Goal: Task Accomplishment & Management: Use online tool/utility

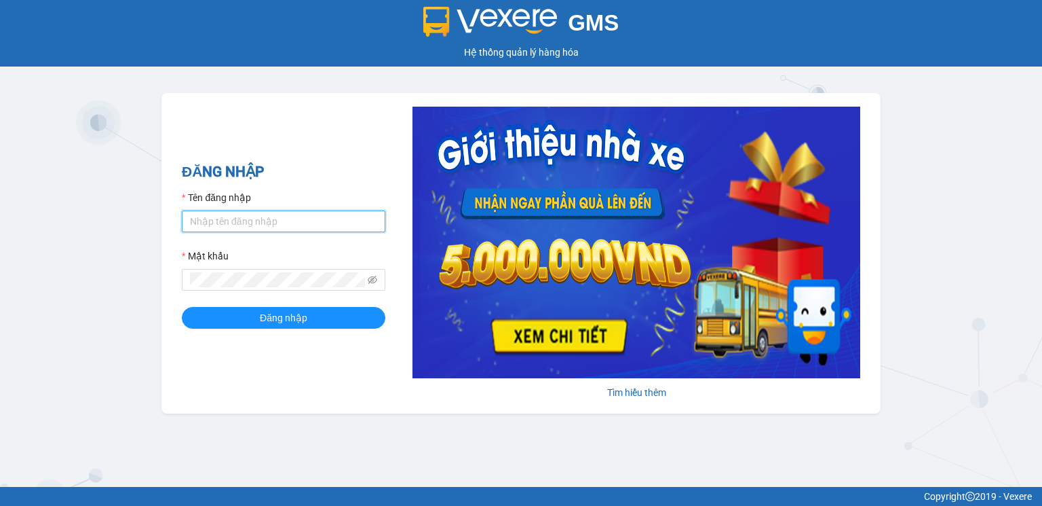
click at [234, 225] on input "Tên đăng nhập" at bounding box center [284, 221] width 204 height 22
type input "hoangnhan.tienoanh"
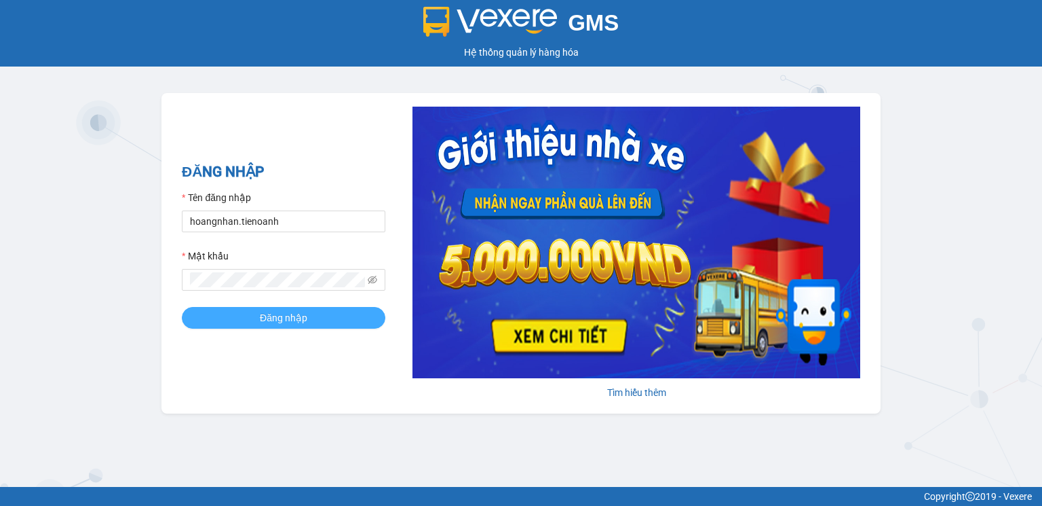
click at [253, 326] on button "Đăng nhập" at bounding box center [284, 318] width 204 height 22
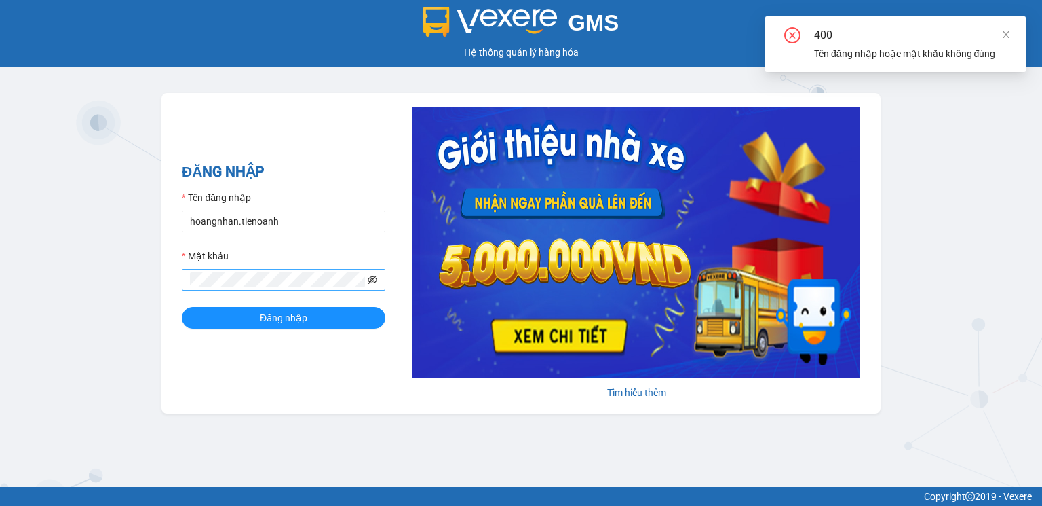
click at [377, 279] on icon "eye-invisible" at bounding box center [372, 279] width 9 height 9
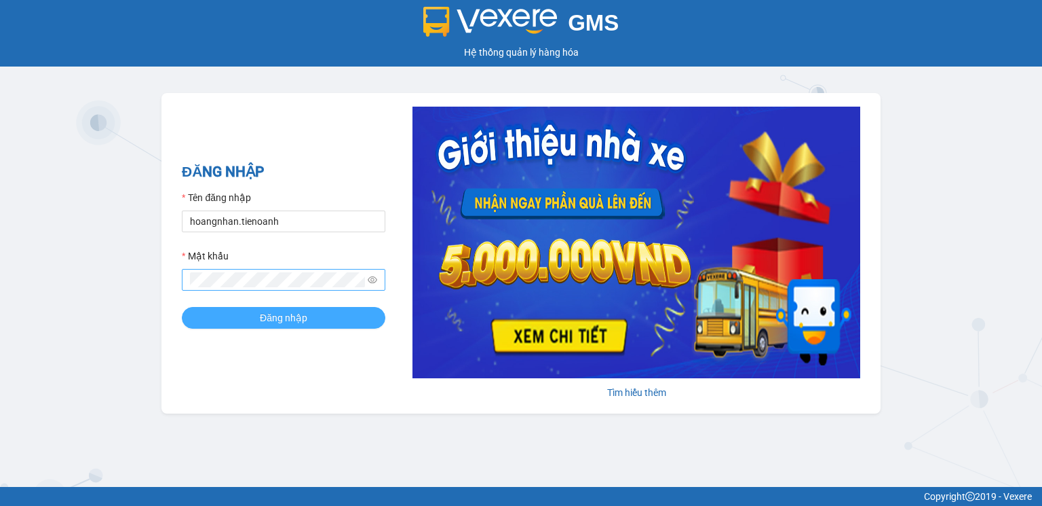
click at [256, 320] on button "Đăng nhập" at bounding box center [284, 318] width 204 height 22
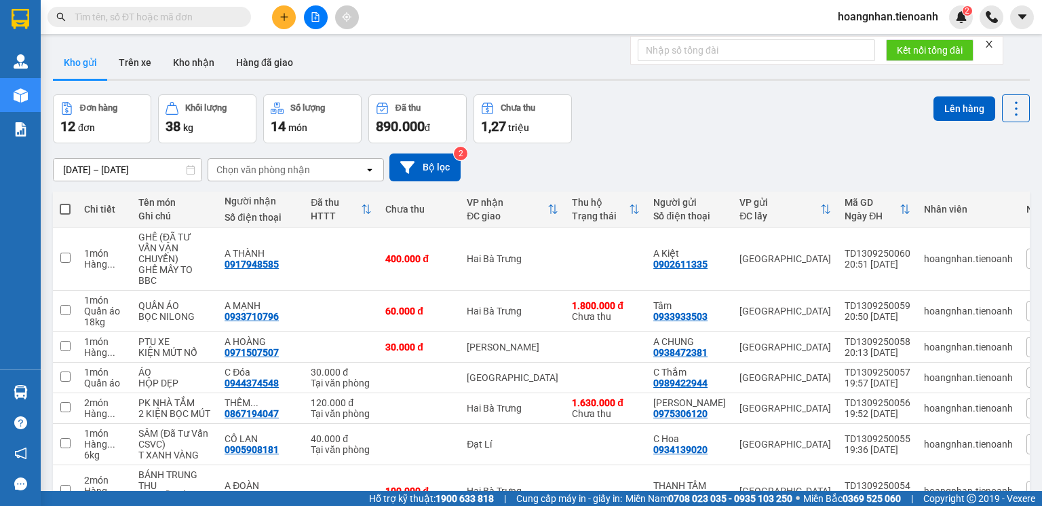
click at [133, 14] on input "text" at bounding box center [155, 16] width 160 height 15
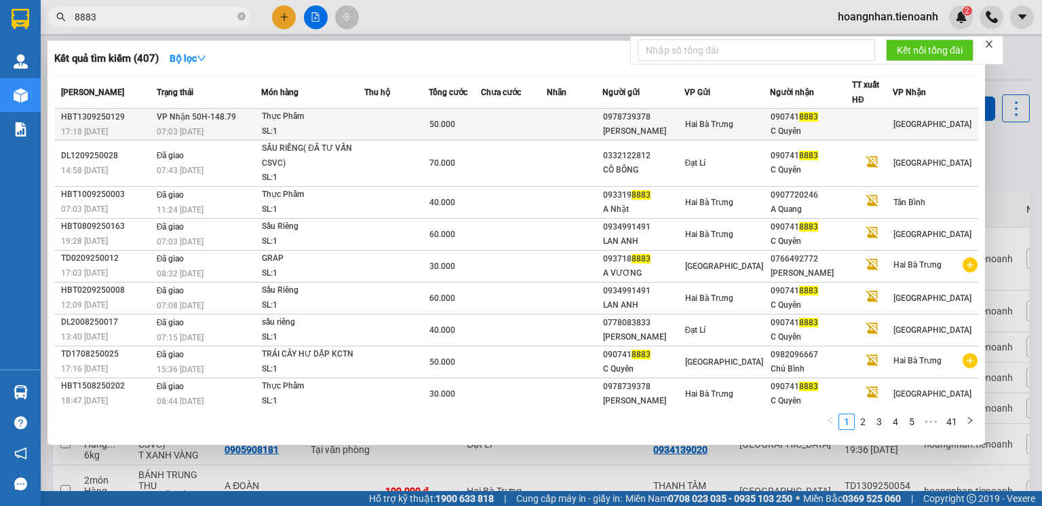
type input "8883"
click at [353, 121] on div "Thực Phẩm" at bounding box center [313, 116] width 102 height 15
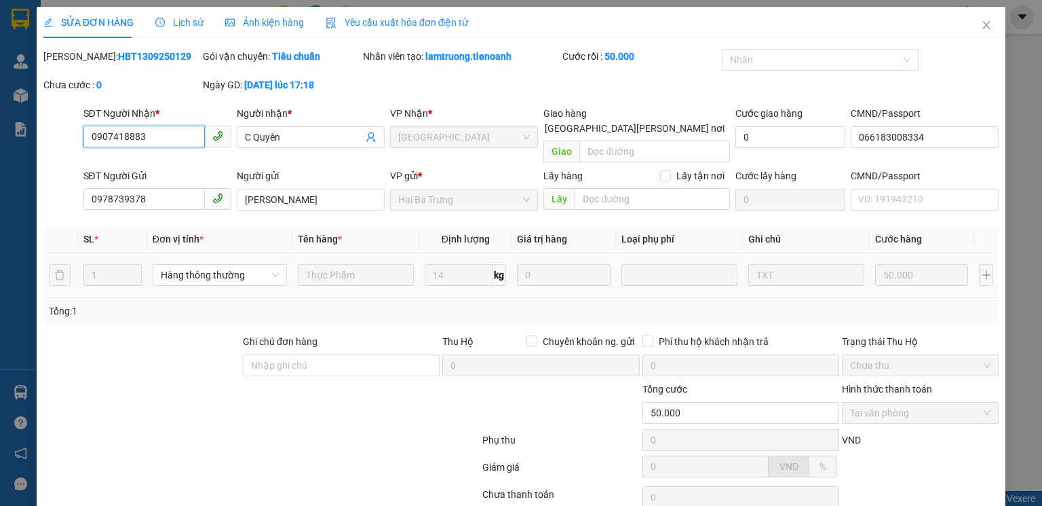
type input "0907418883"
type input "C Quyên"
type input "066183008334"
type input "0978739378"
type input "C TRINH"
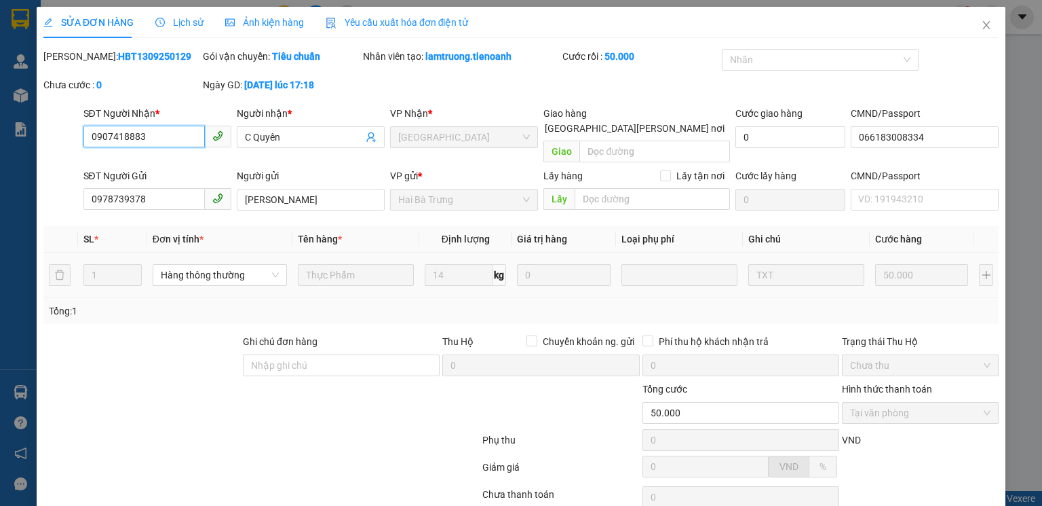
type input "50.000"
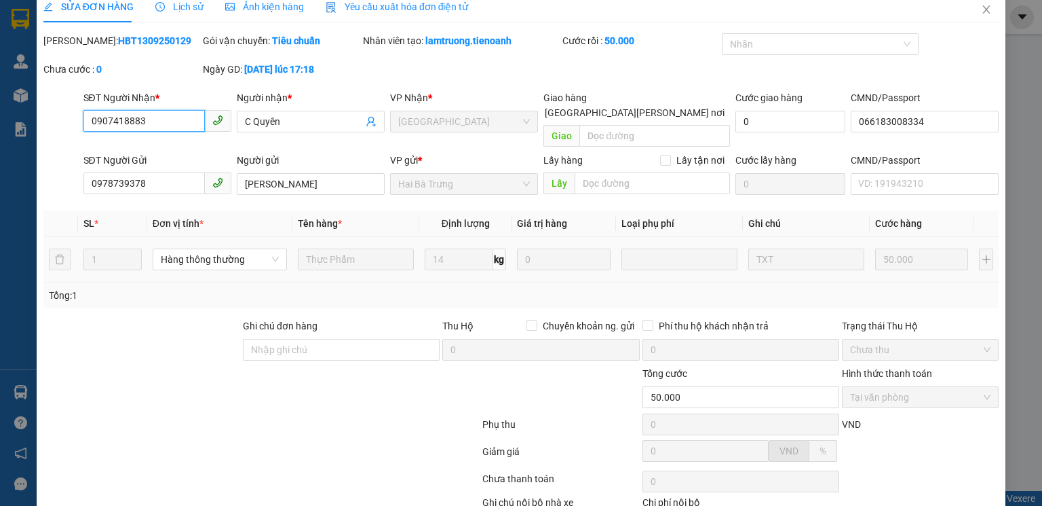
scroll to position [90, 0]
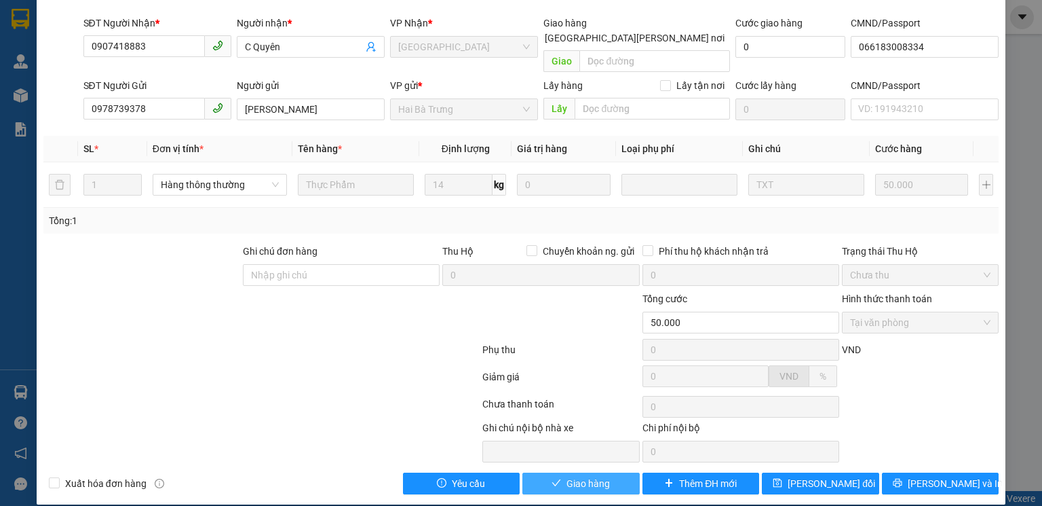
click at [575, 476] on span "Giao hàng" at bounding box center [588, 483] width 43 height 15
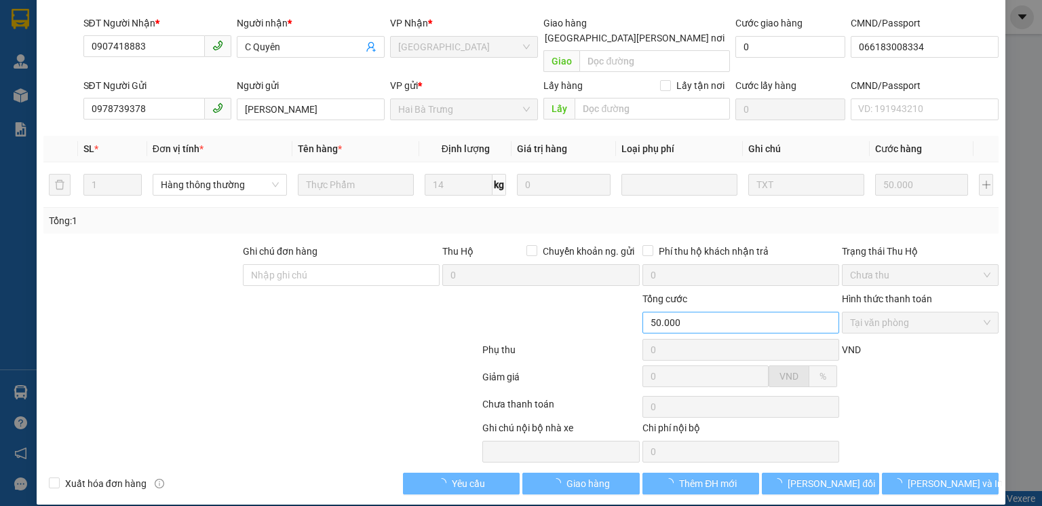
click at [297, 420] on div at bounding box center [182, 441] width 280 height 42
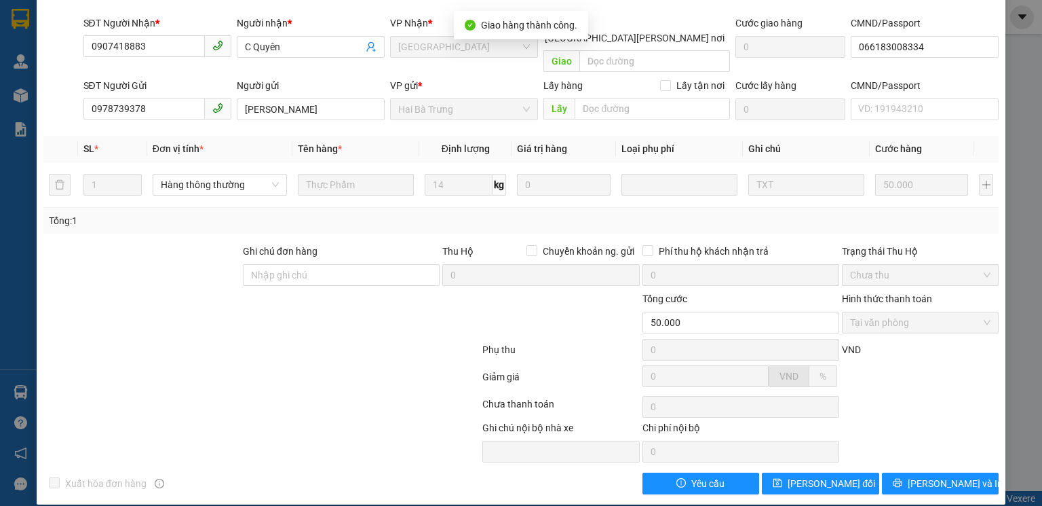
scroll to position [0, 0]
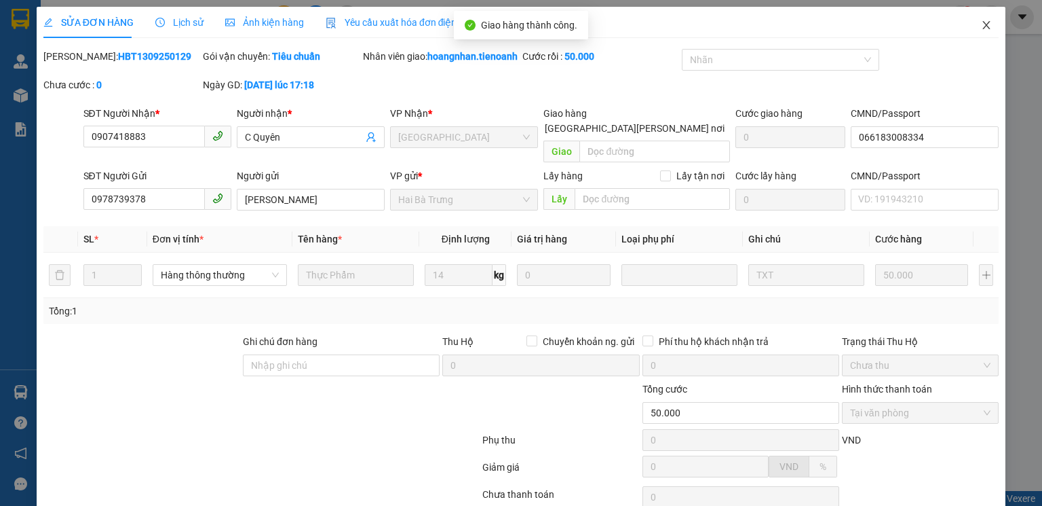
click at [982, 20] on icon "close" at bounding box center [986, 25] width 11 height 11
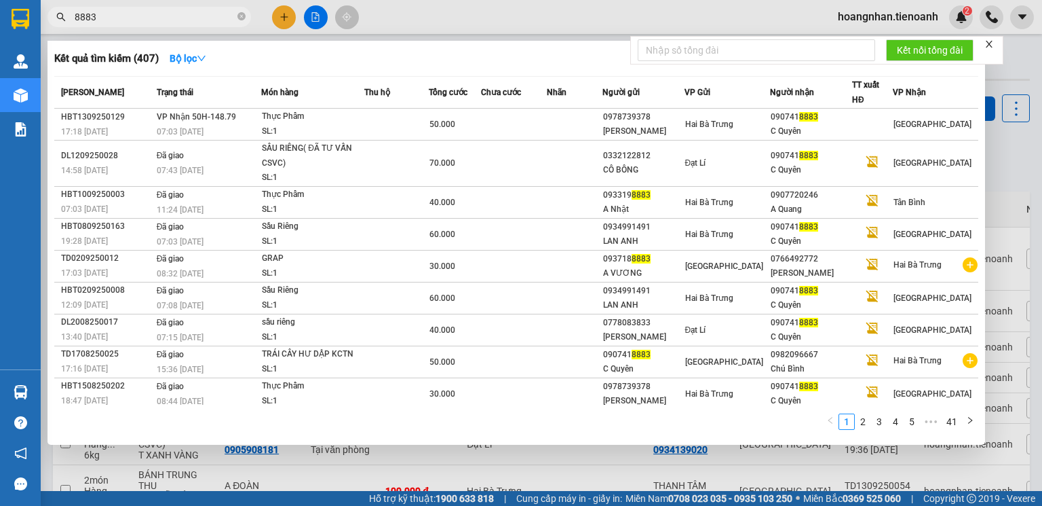
click at [208, 13] on input "8883" at bounding box center [155, 16] width 160 height 15
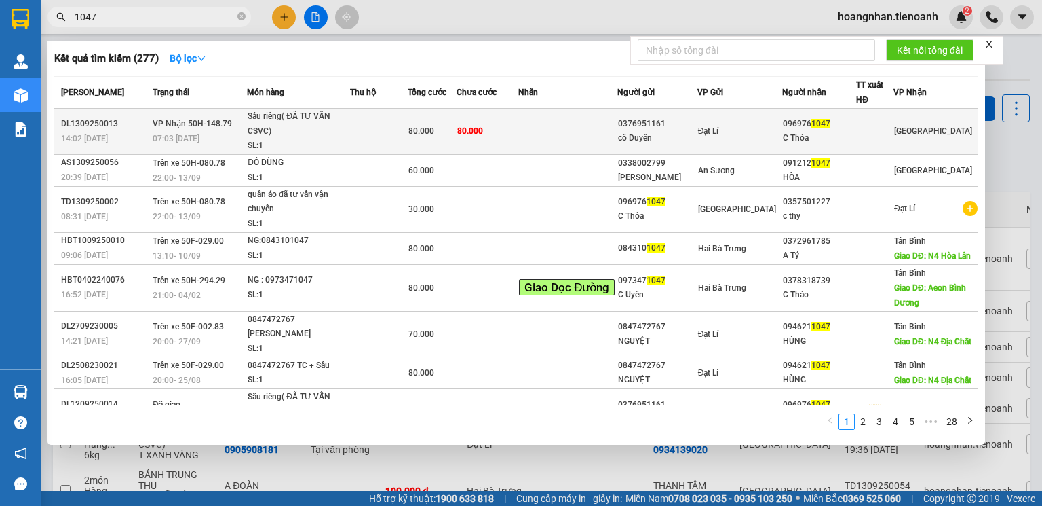
type input "1047"
click at [408, 130] on td at bounding box center [379, 132] width 58 height 46
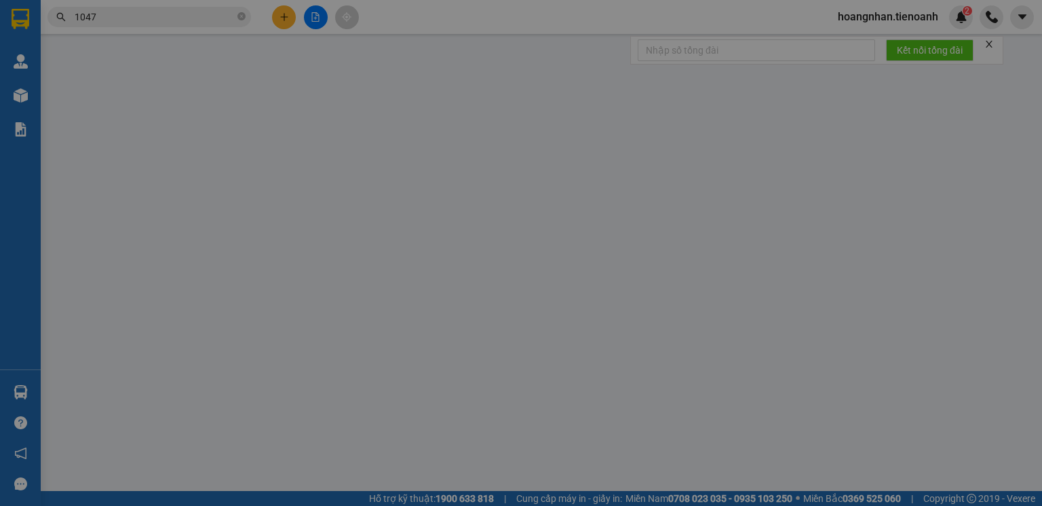
type input "0969761047"
type input "C Thỏa"
type input "0376951161"
type input "cô Duyên"
type input "80.000"
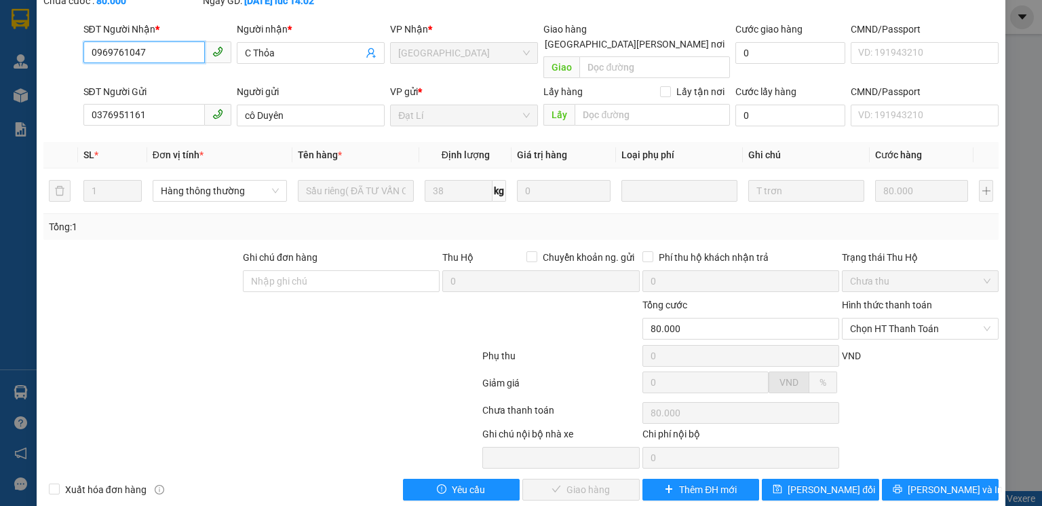
scroll to position [90, 0]
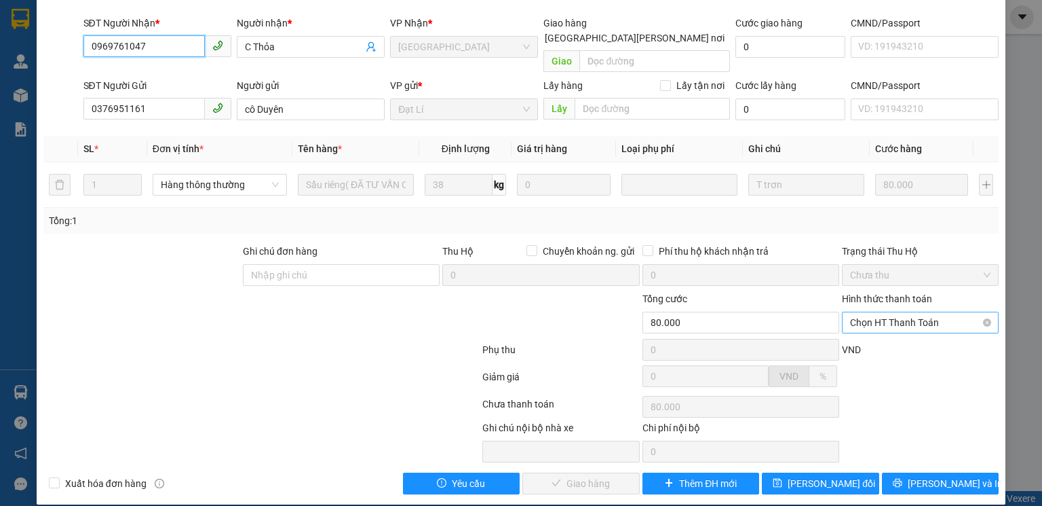
click at [892, 312] on span "Chọn HT Thanh Toán" at bounding box center [920, 322] width 140 height 20
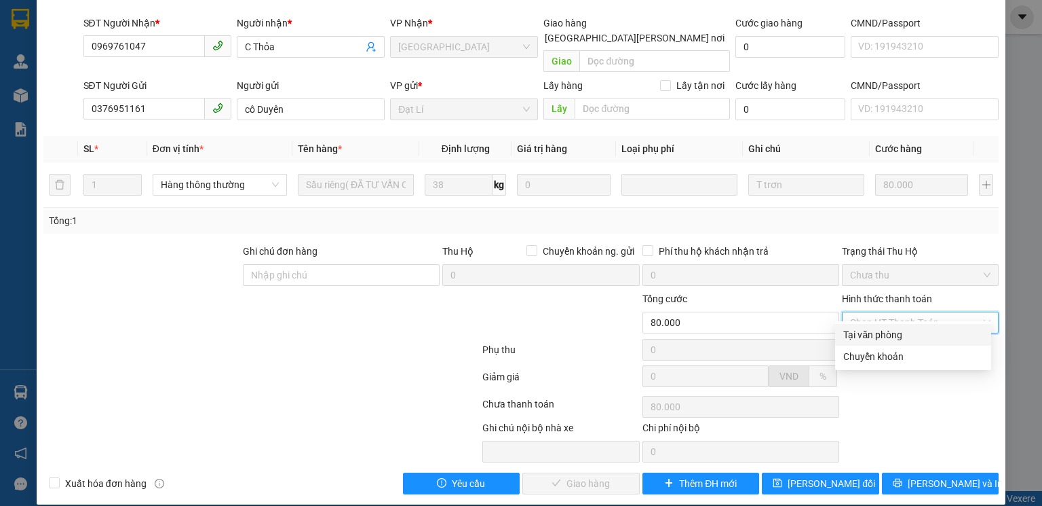
click at [893, 332] on div "Tại văn phòng" at bounding box center [913, 334] width 140 height 15
type input "0"
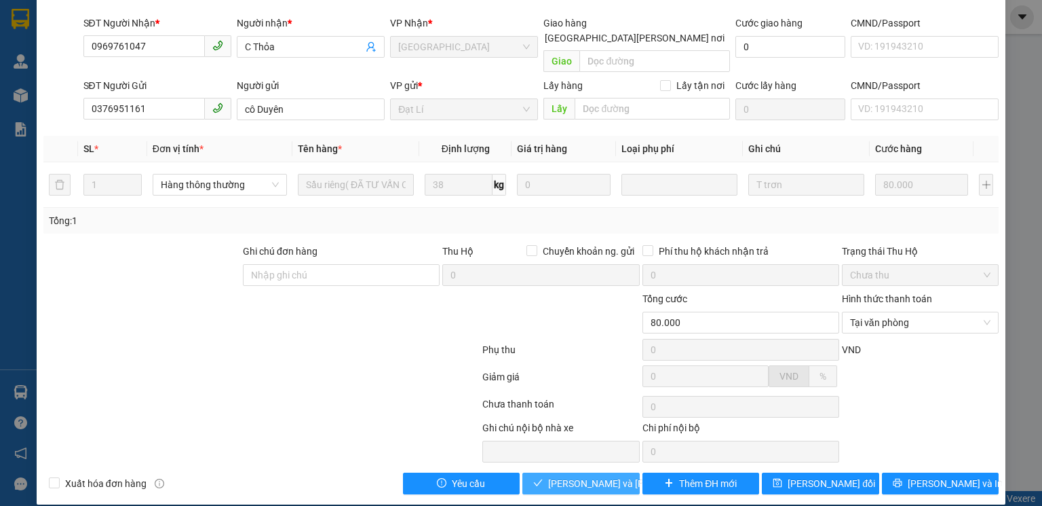
click at [604, 476] on span "Lưu và Giao hàng" at bounding box center [639, 483] width 183 height 15
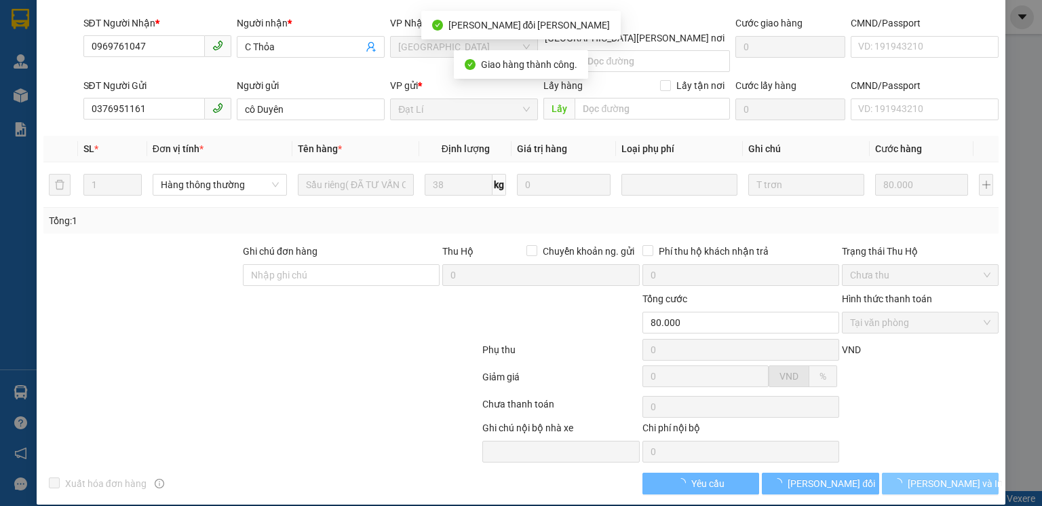
scroll to position [105, 0]
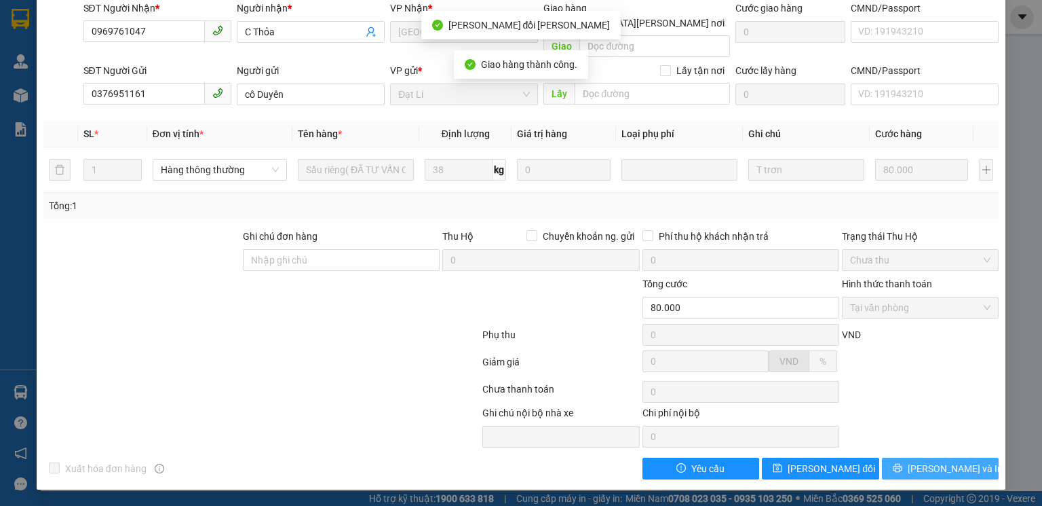
click at [939, 470] on span "Lưu và In" at bounding box center [955, 468] width 95 height 15
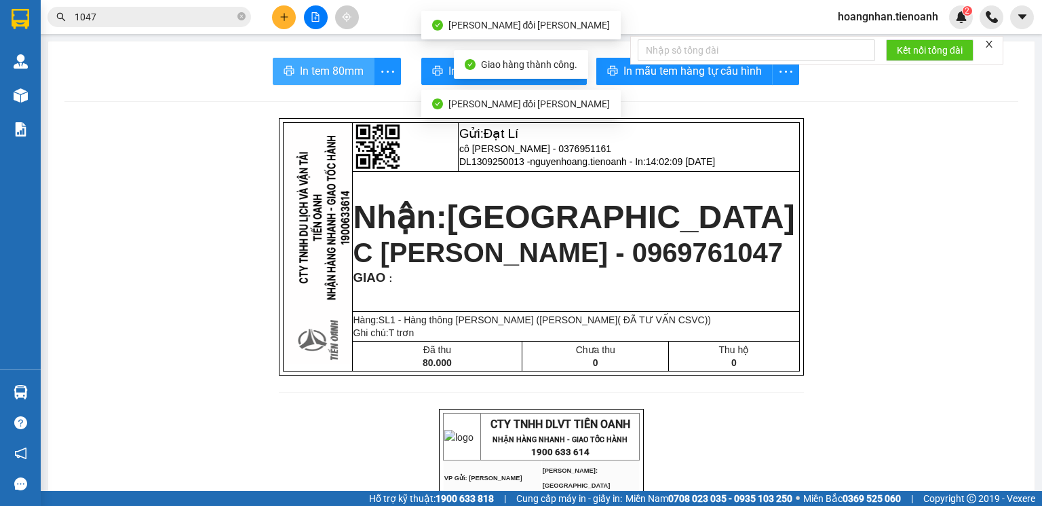
click at [318, 74] on span "In tem 80mm" at bounding box center [332, 70] width 64 height 17
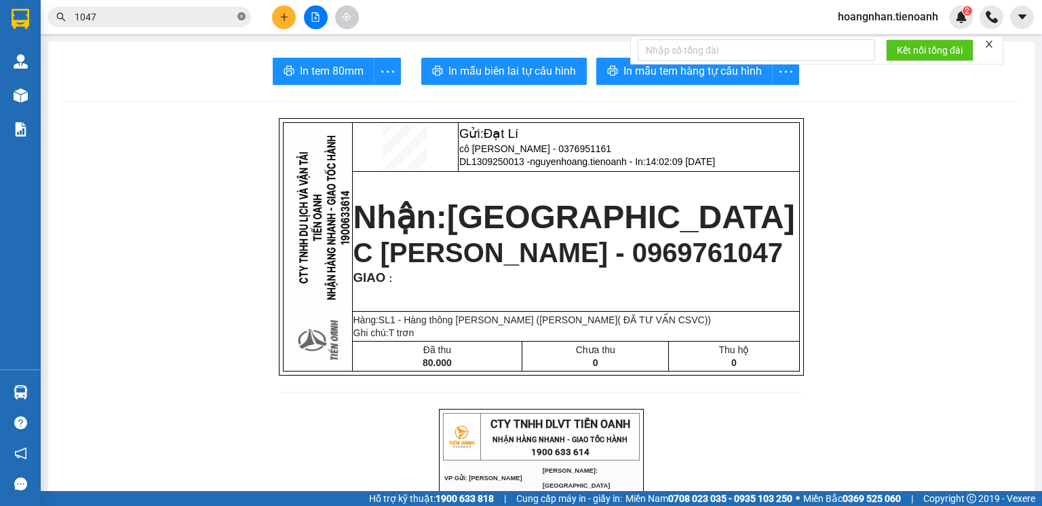
drag, startPoint x: 242, startPoint y: 18, endPoint x: 229, endPoint y: 22, distance: 14.0
click at [242, 18] on icon "close-circle" at bounding box center [241, 16] width 8 height 8
click at [170, 19] on input "text" at bounding box center [155, 16] width 160 height 15
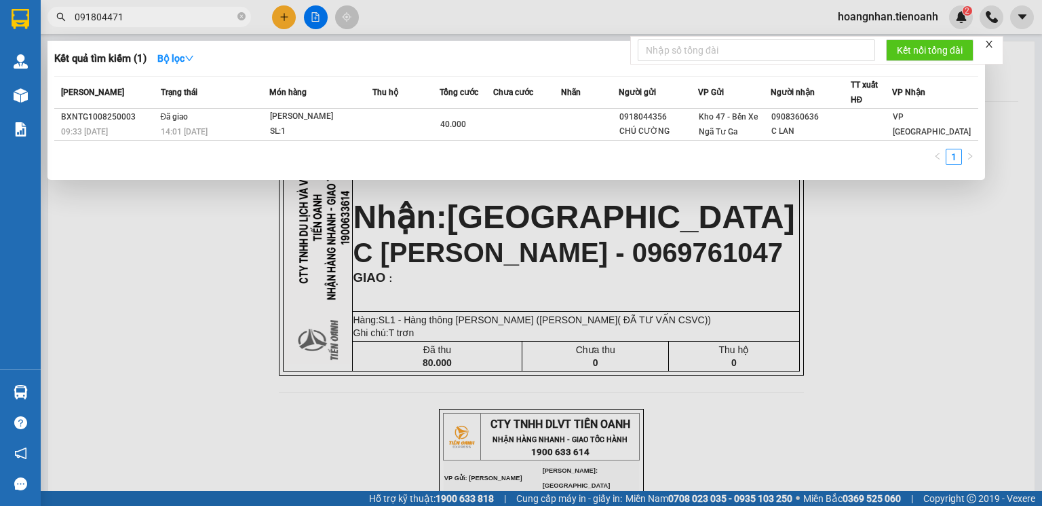
type input "0918044711"
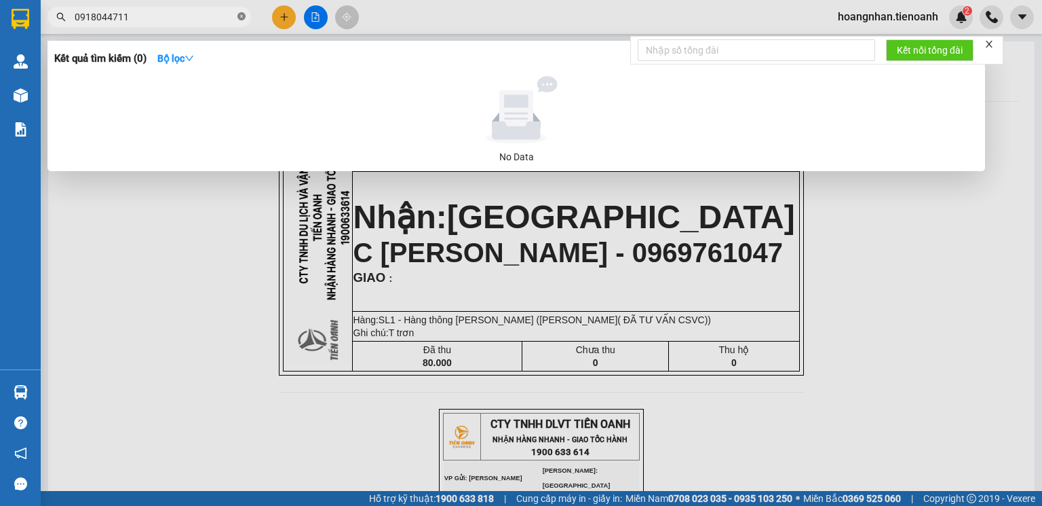
click at [242, 16] on icon "close-circle" at bounding box center [241, 16] width 8 height 8
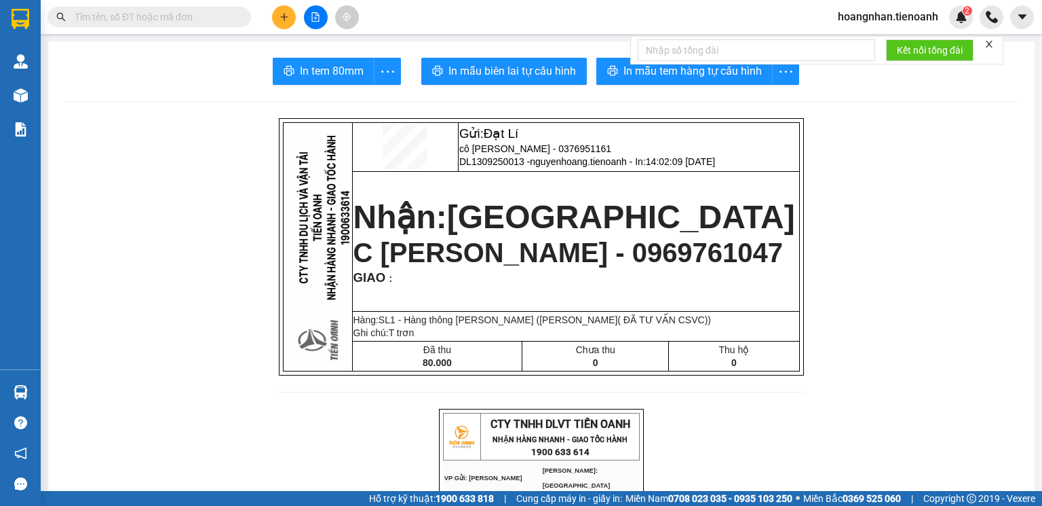
click at [167, 16] on input "text" at bounding box center [155, 16] width 160 height 15
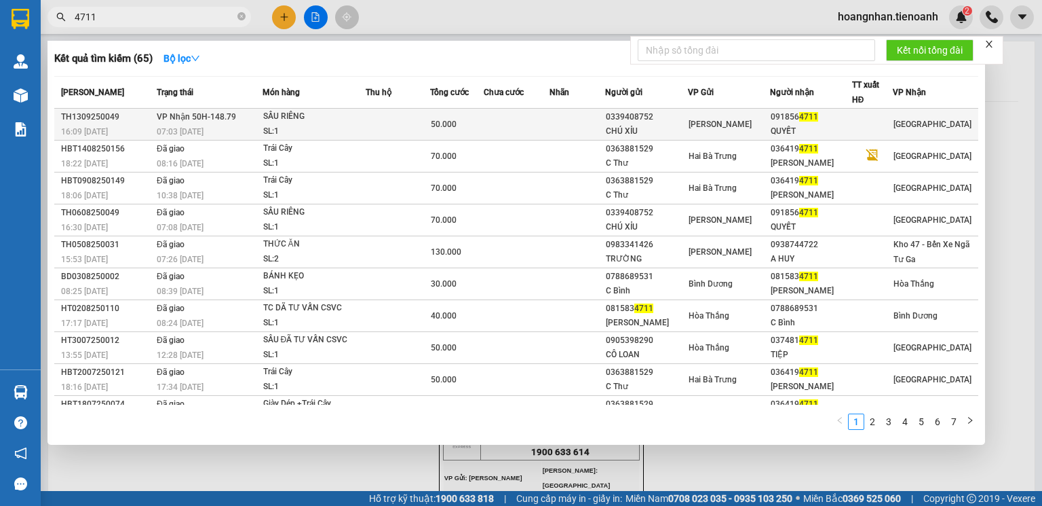
type input "4711"
click at [564, 125] on td at bounding box center [578, 125] width 56 height 32
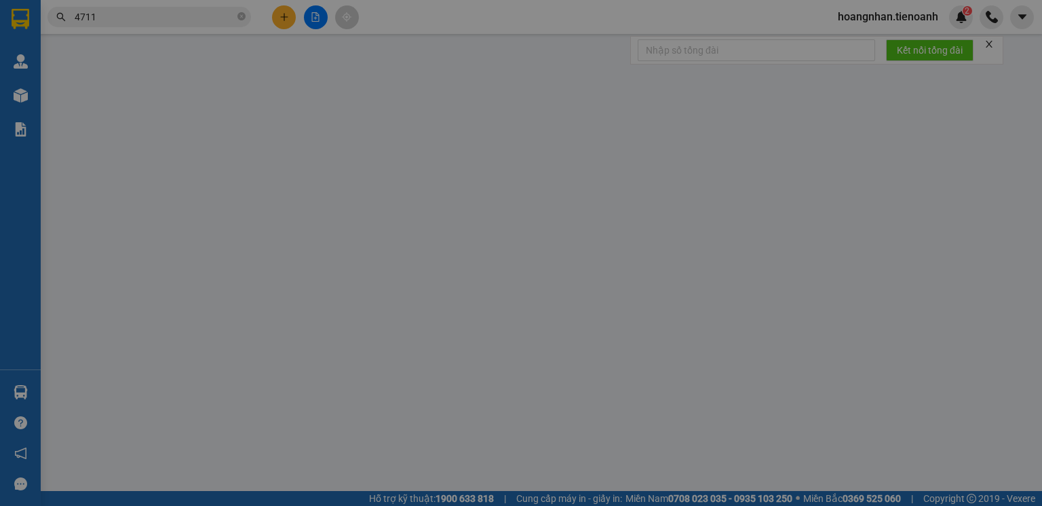
type input "0918564711"
type input "QUYẾT"
type input "0339408752"
type input "CHÚ XỈU"
type input "50.000"
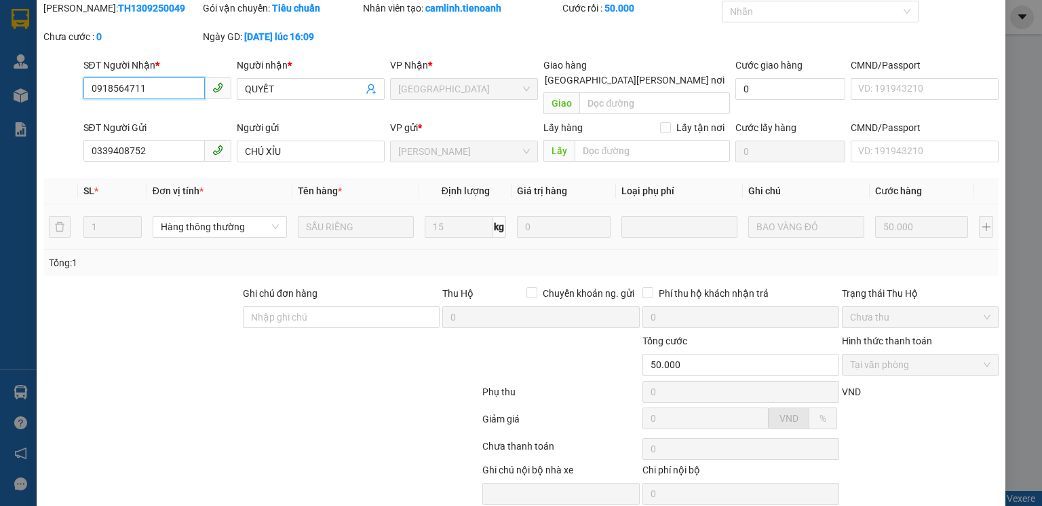
scroll to position [90, 0]
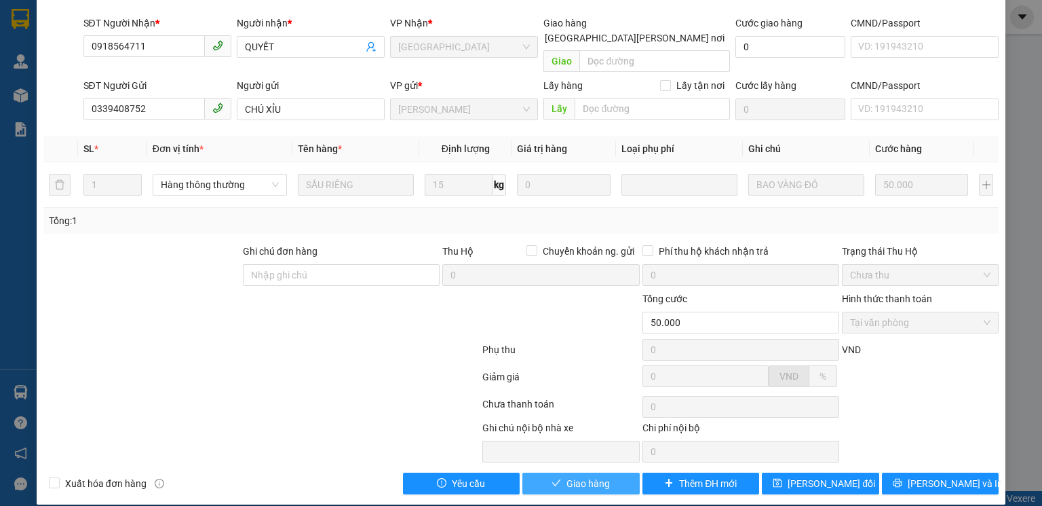
click at [592, 476] on span "Giao hàng" at bounding box center [588, 483] width 43 height 15
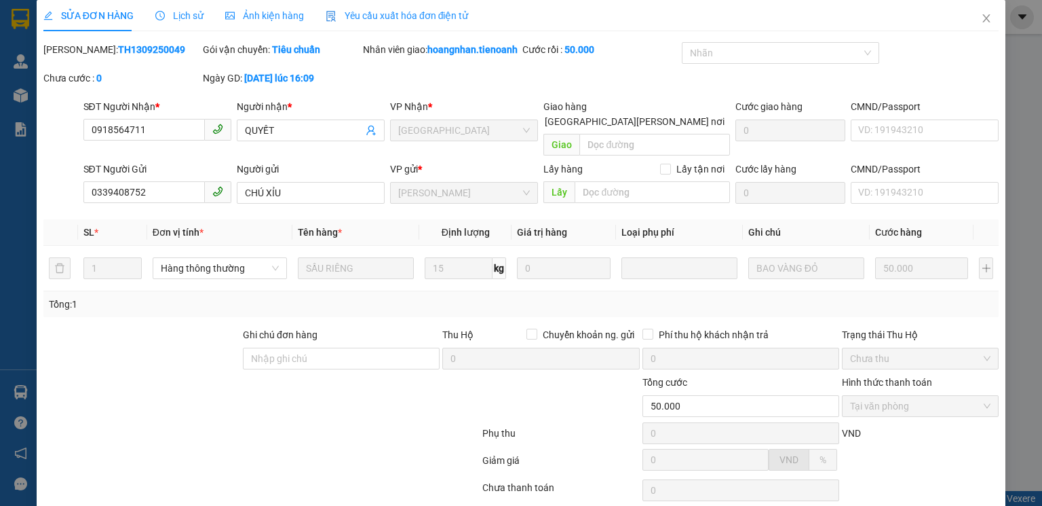
scroll to position [0, 0]
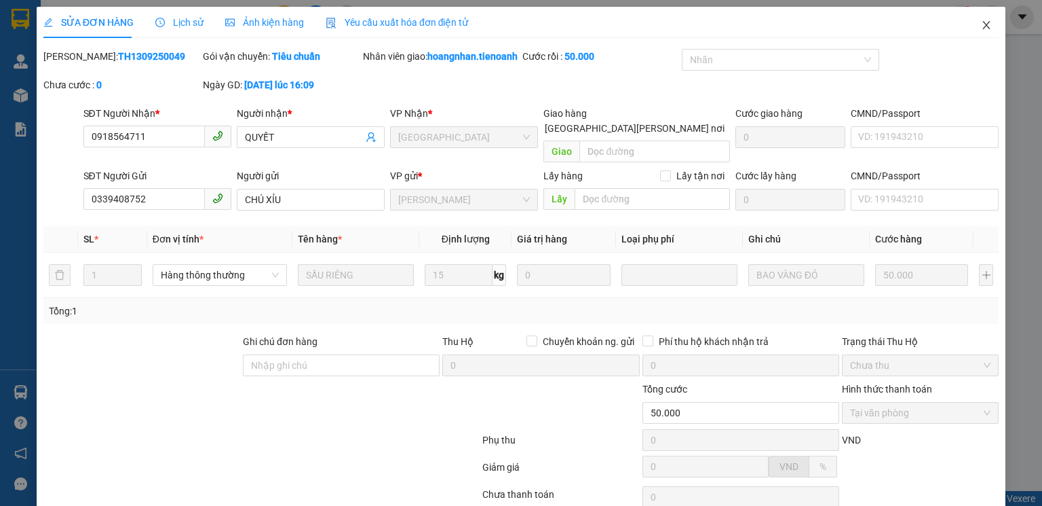
click at [981, 26] on icon "close" at bounding box center [986, 25] width 11 height 11
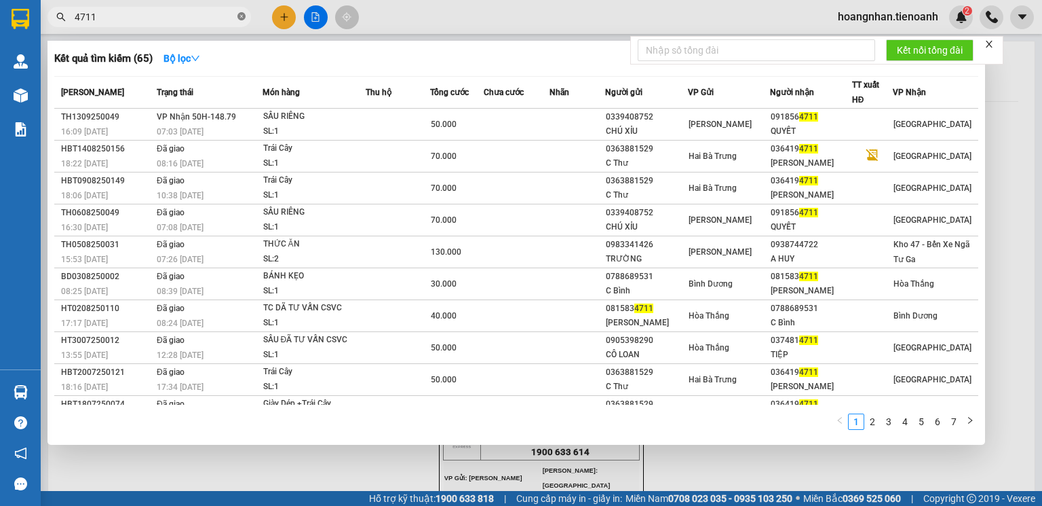
click at [241, 15] on icon "close-circle" at bounding box center [241, 16] width 8 height 8
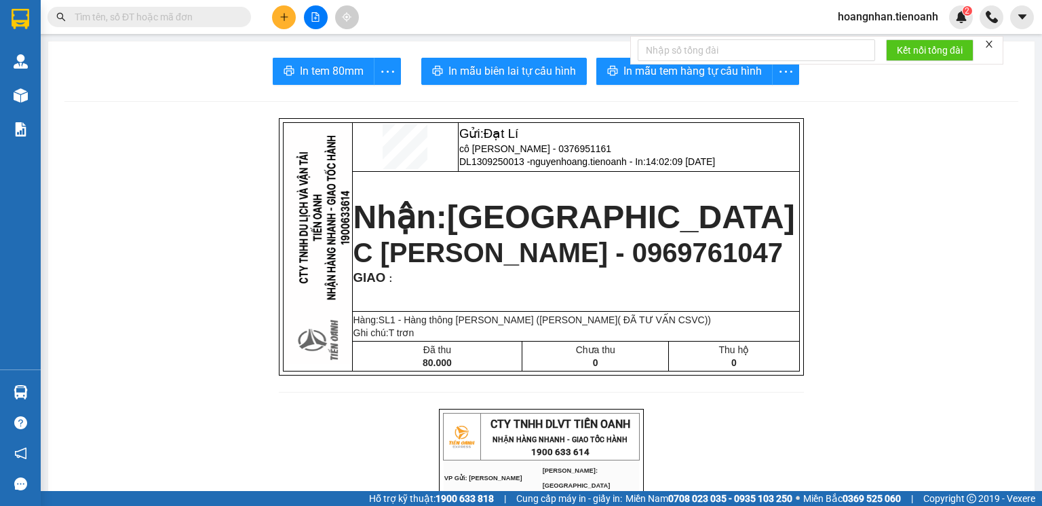
click at [174, 18] on input "text" at bounding box center [155, 16] width 160 height 15
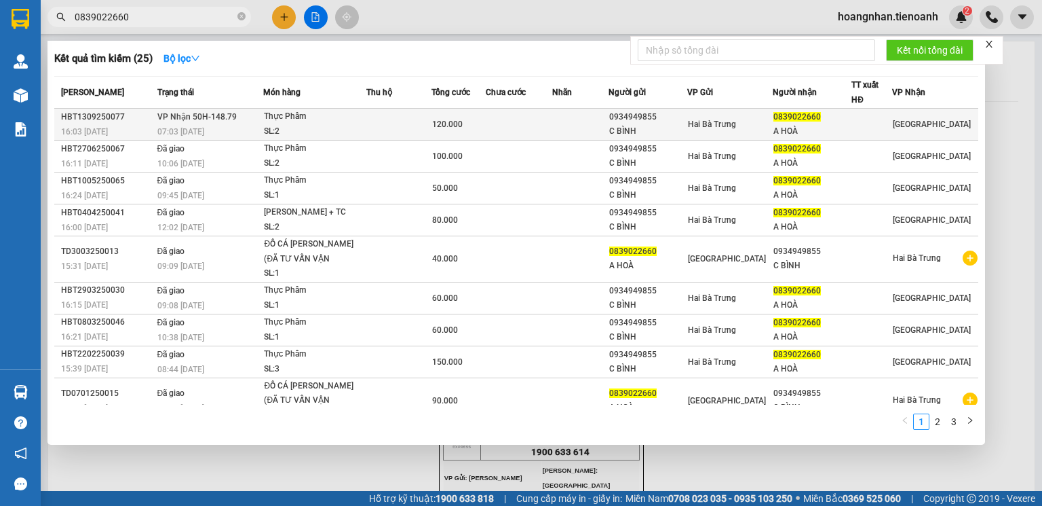
type input "0839022660"
click at [389, 127] on td at bounding box center [398, 125] width 65 height 32
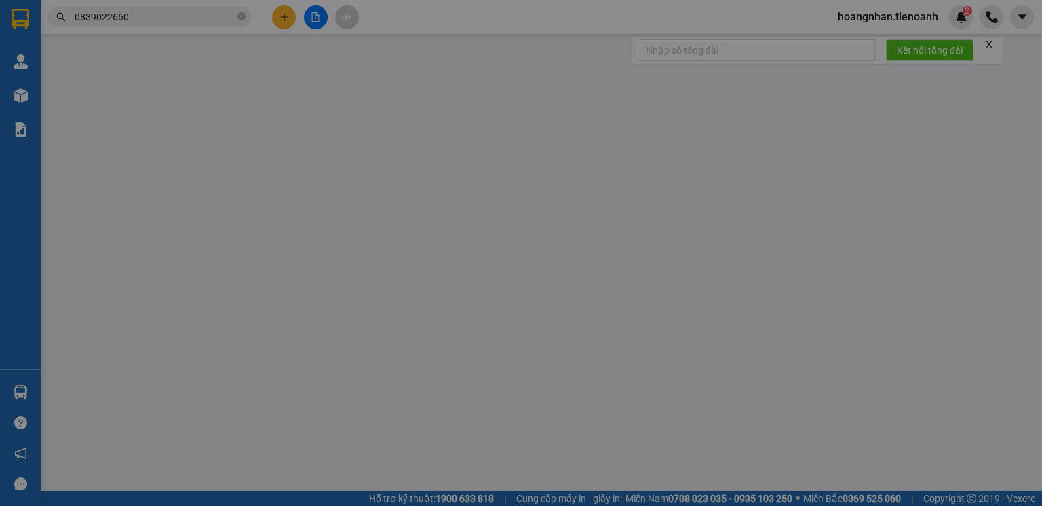
type input "0839022660"
type input "A HOÀ"
type input "0934949855"
type input "C BÌNH"
type input "120.000"
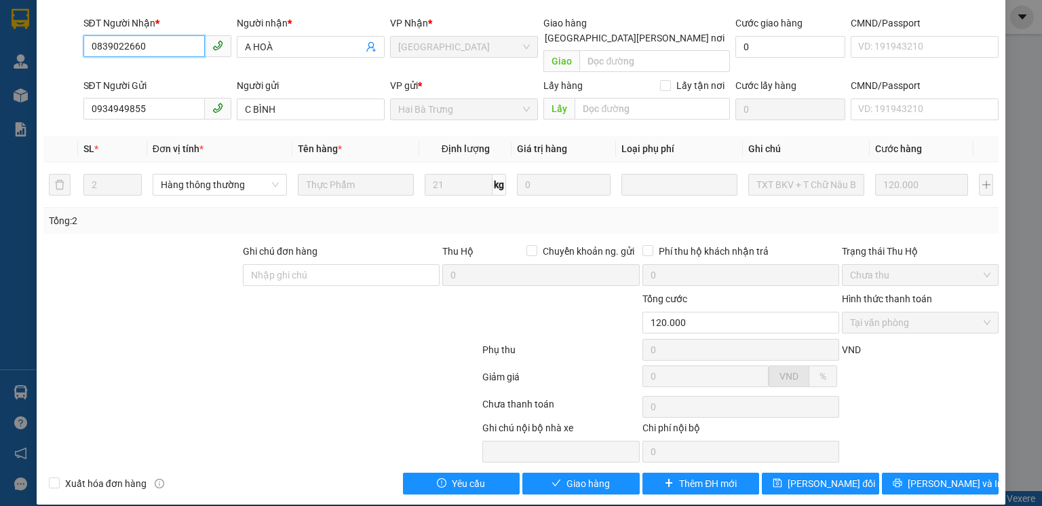
scroll to position [90, 0]
click at [603, 476] on span "Giao hàng" at bounding box center [588, 483] width 43 height 15
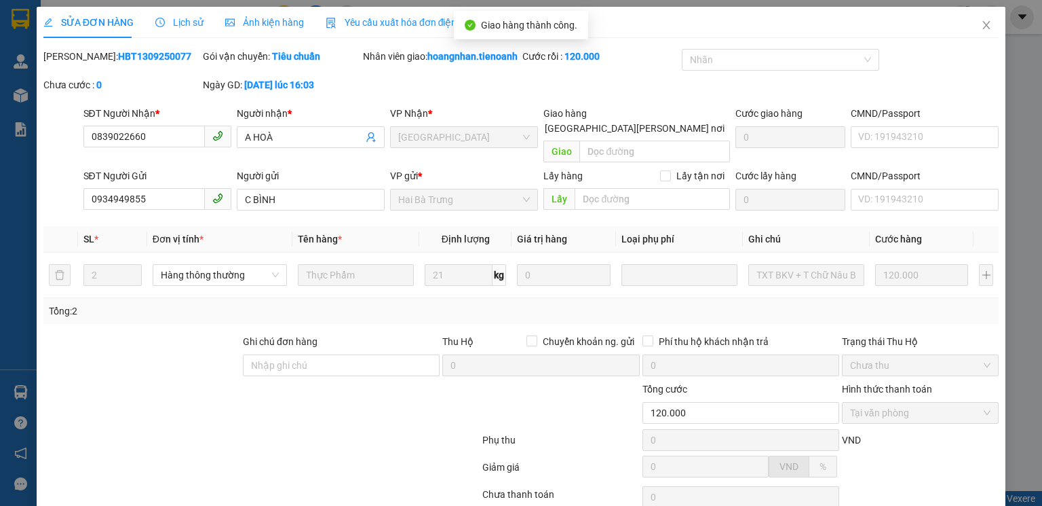
scroll to position [106, 0]
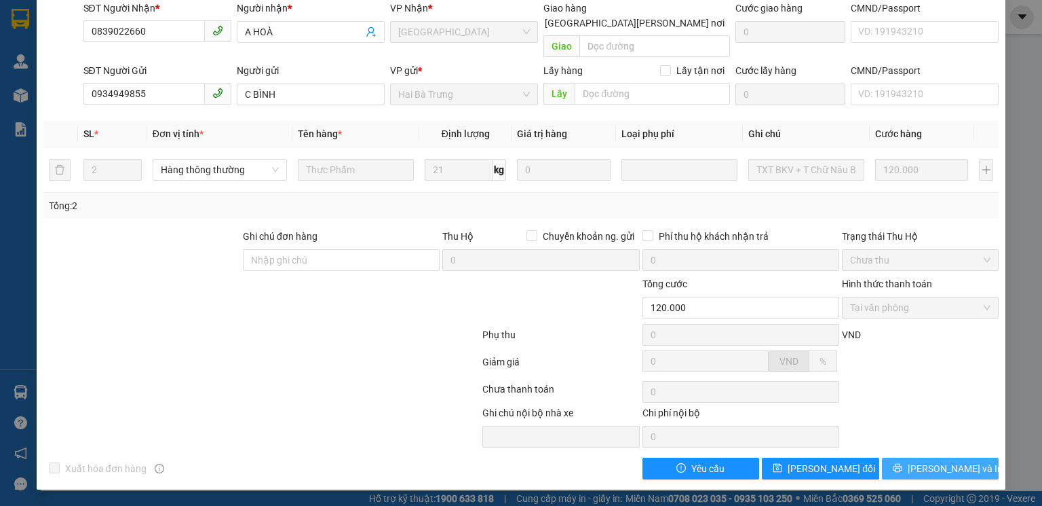
click at [936, 467] on span "Lưu và In" at bounding box center [955, 468] width 95 height 15
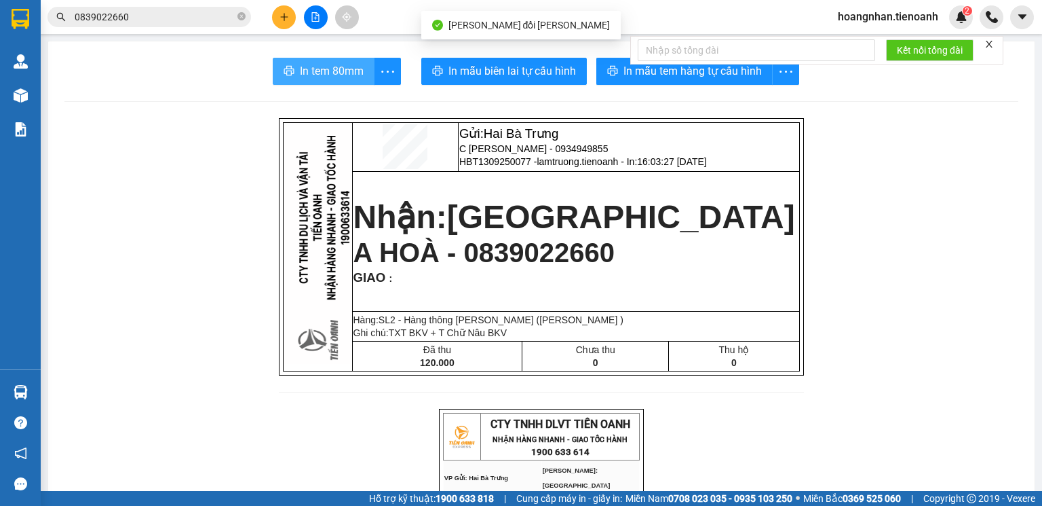
click at [305, 70] on span "In tem 80mm" at bounding box center [332, 70] width 64 height 17
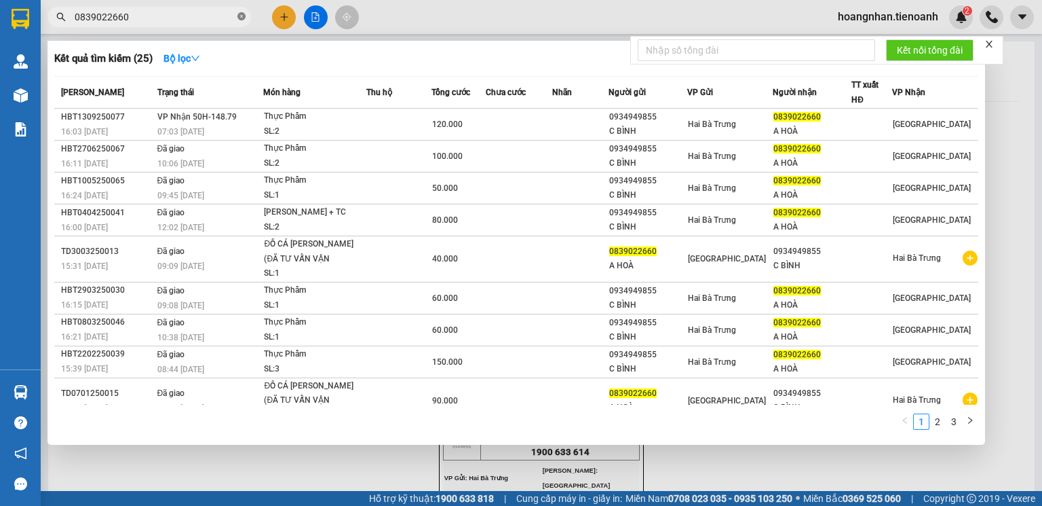
click at [243, 16] on icon "close-circle" at bounding box center [241, 16] width 8 height 8
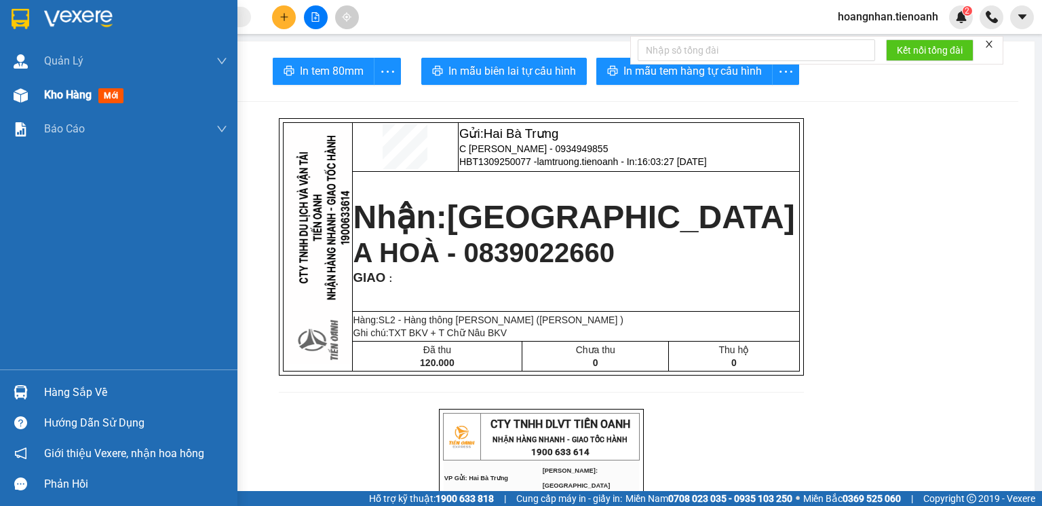
click at [22, 94] on img at bounding box center [21, 95] width 14 height 14
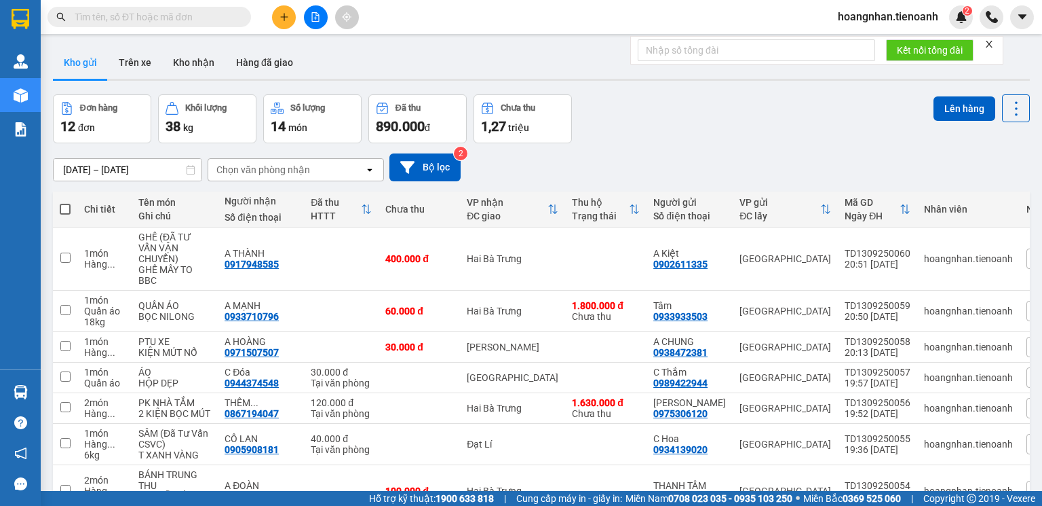
click at [988, 49] on icon "close" at bounding box center [989, 43] width 9 height 9
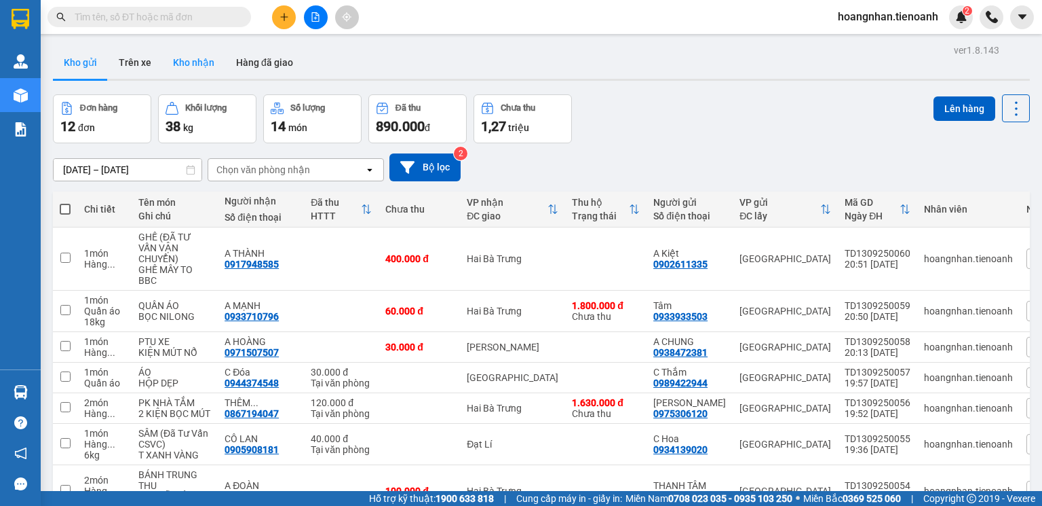
click at [182, 63] on button "Kho nhận" at bounding box center [193, 62] width 63 height 33
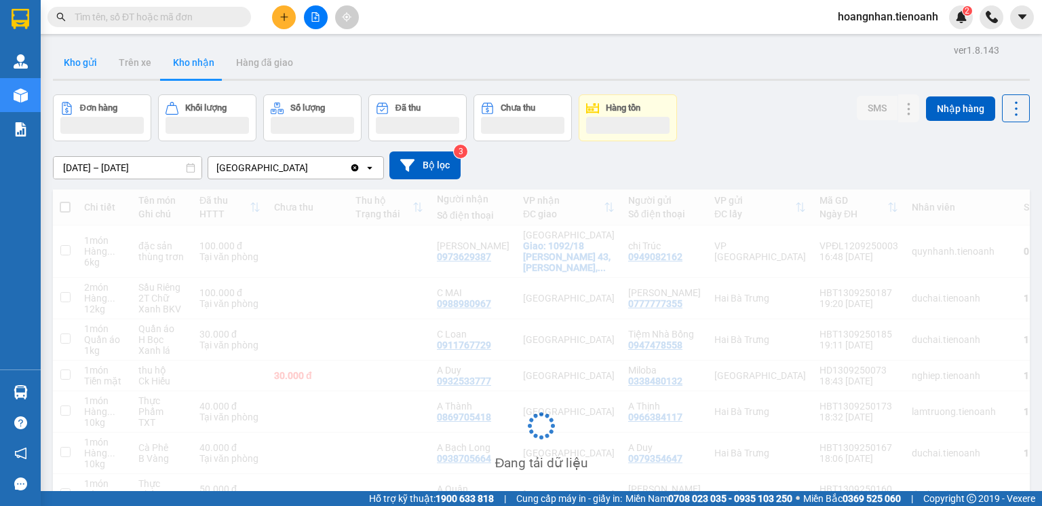
click at [73, 63] on button "Kho gửi" at bounding box center [80, 62] width 55 height 33
